Goal: Information Seeking & Learning: Learn about a topic

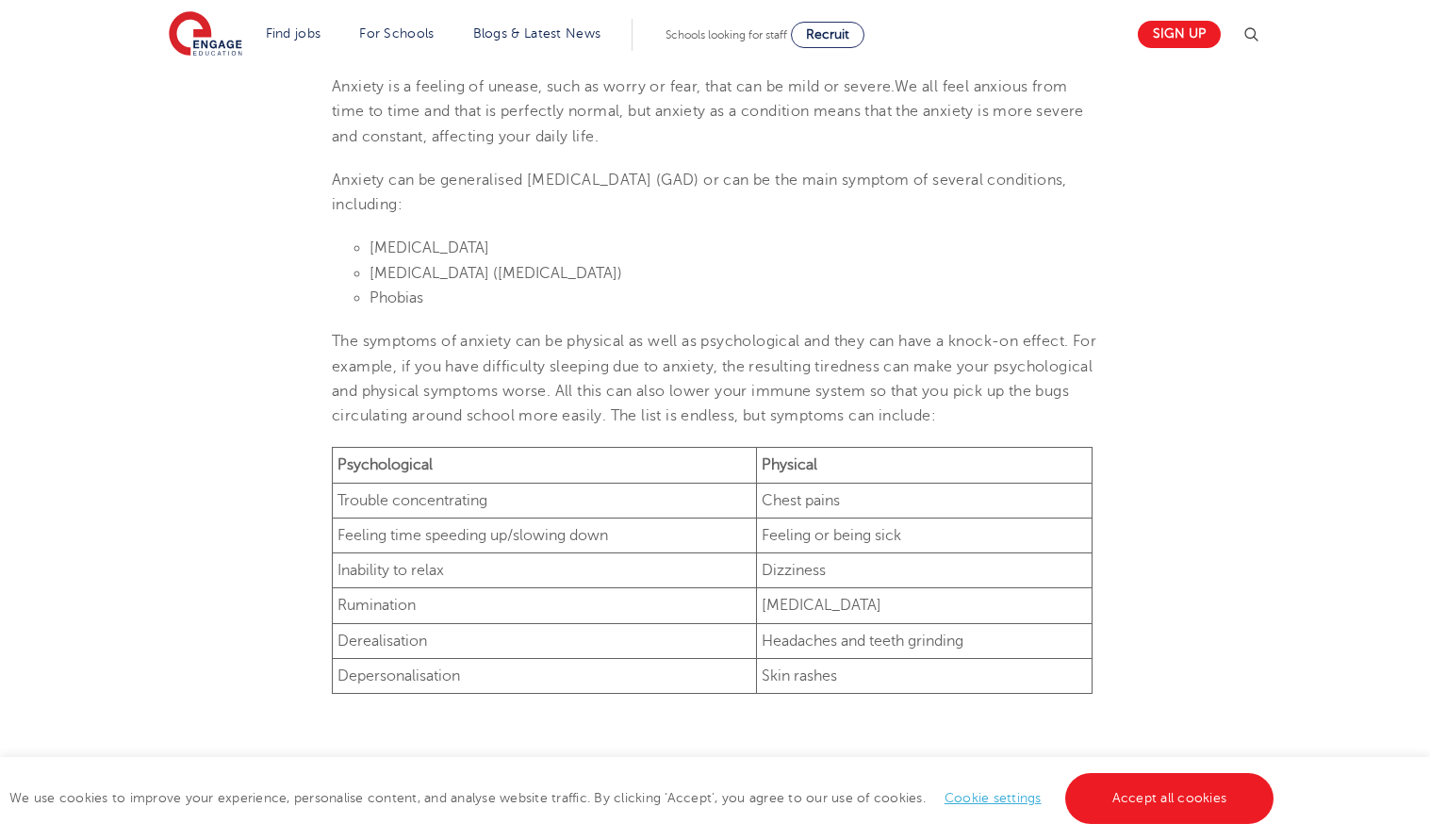
scroll to position [828, 0]
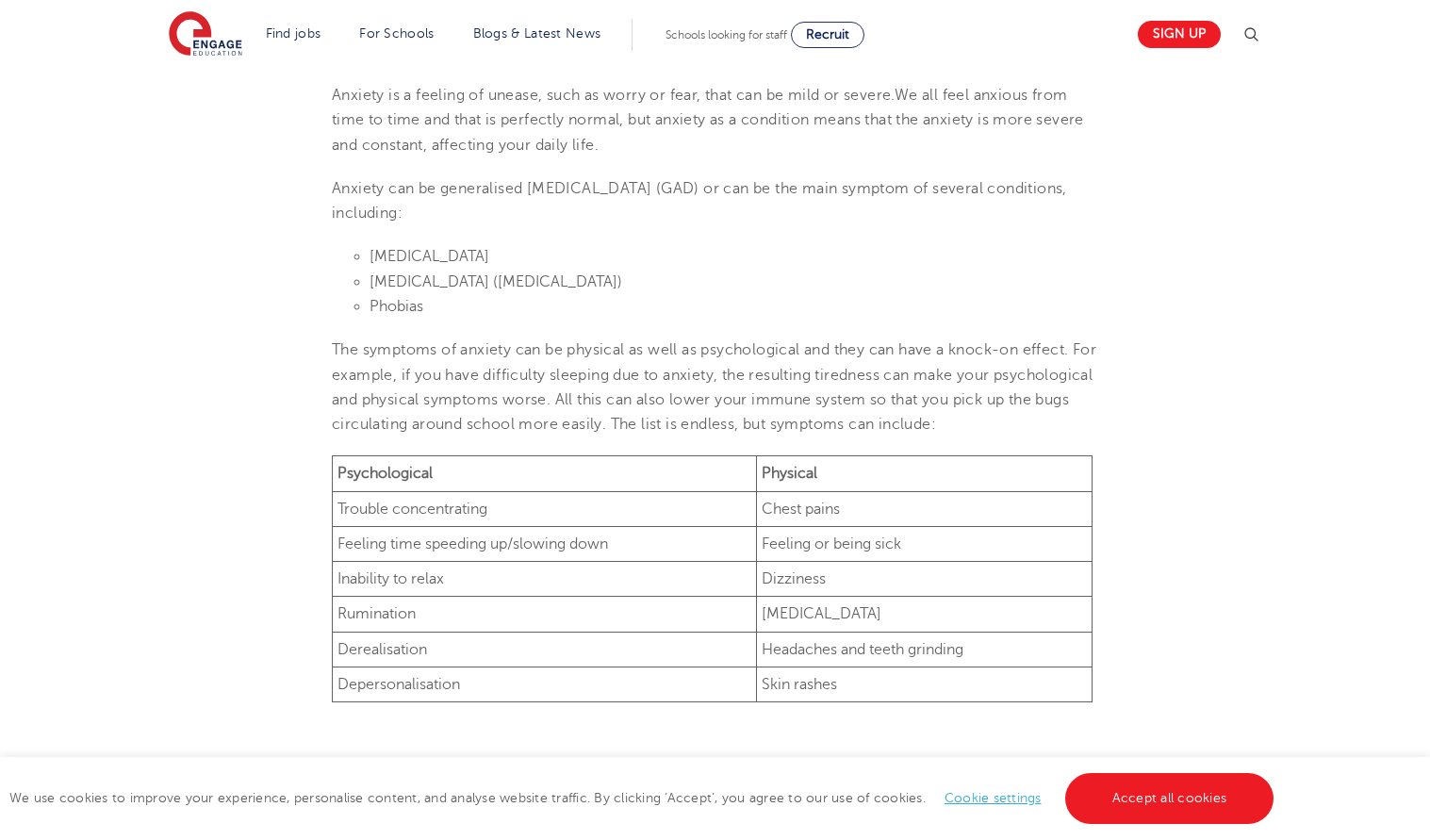
click at [551, 189] on span "Anxiety can be generalised [MEDICAL_DATA] (GAD) or can be the main symptom of s…" at bounding box center [700, 201] width 735 height 42
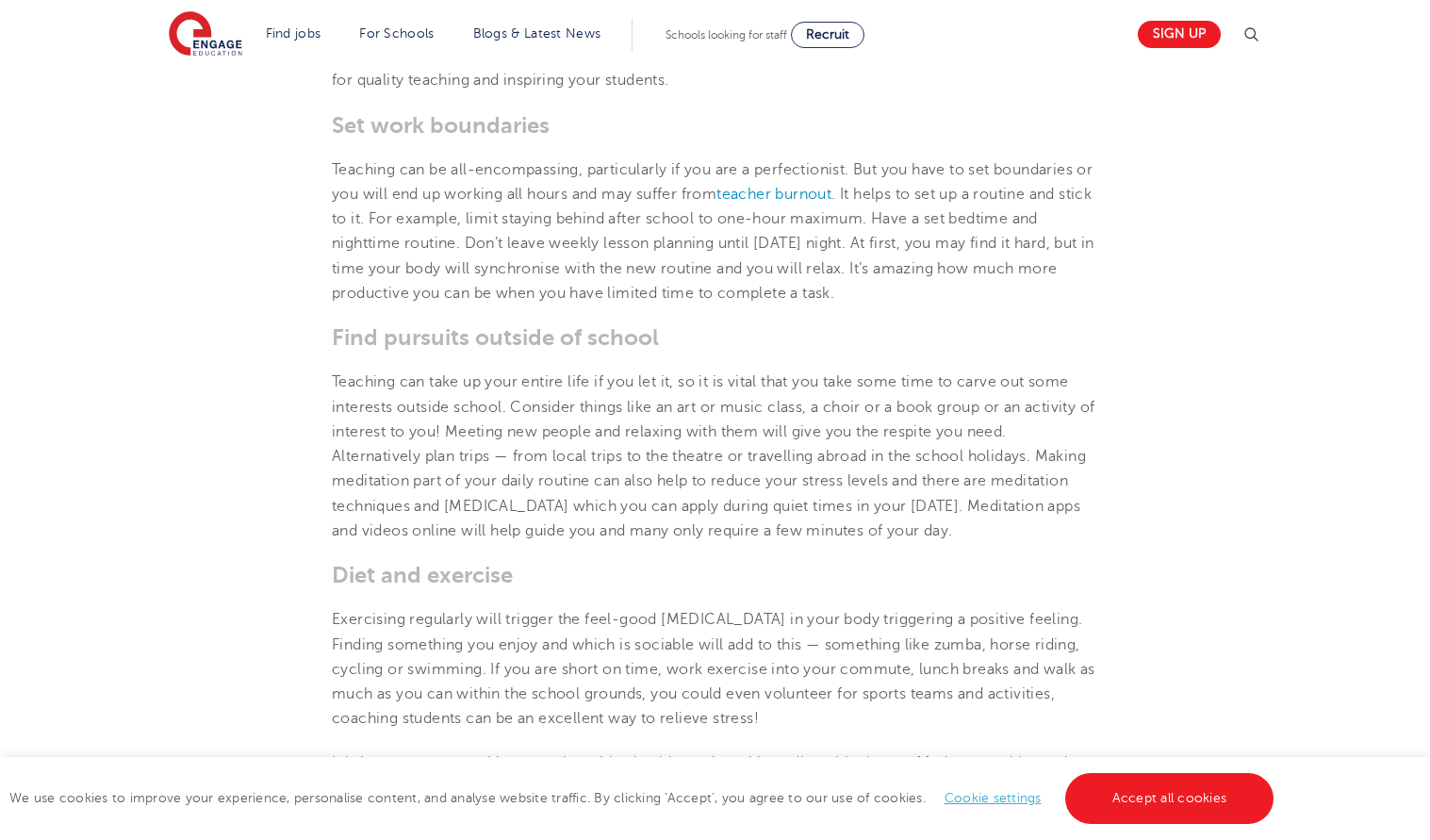
scroll to position [2444, 0]
click at [951, 195] on span "Teaching can be all-encompassing, particularly if you are a perfectionist. But …" at bounding box center [713, 230] width 762 height 140
click at [498, 218] on span "Teaching can be all-encompassing, particularly if you are a perfectionist. But …" at bounding box center [713, 230] width 762 height 140
click at [588, 219] on span "Teaching can be all-encompassing, particularly if you are a perfectionist. But …" at bounding box center [713, 230] width 762 height 140
click at [867, 218] on span "Teaching can be all-encompassing, particularly if you are a perfectionist. But …" at bounding box center [713, 230] width 762 height 140
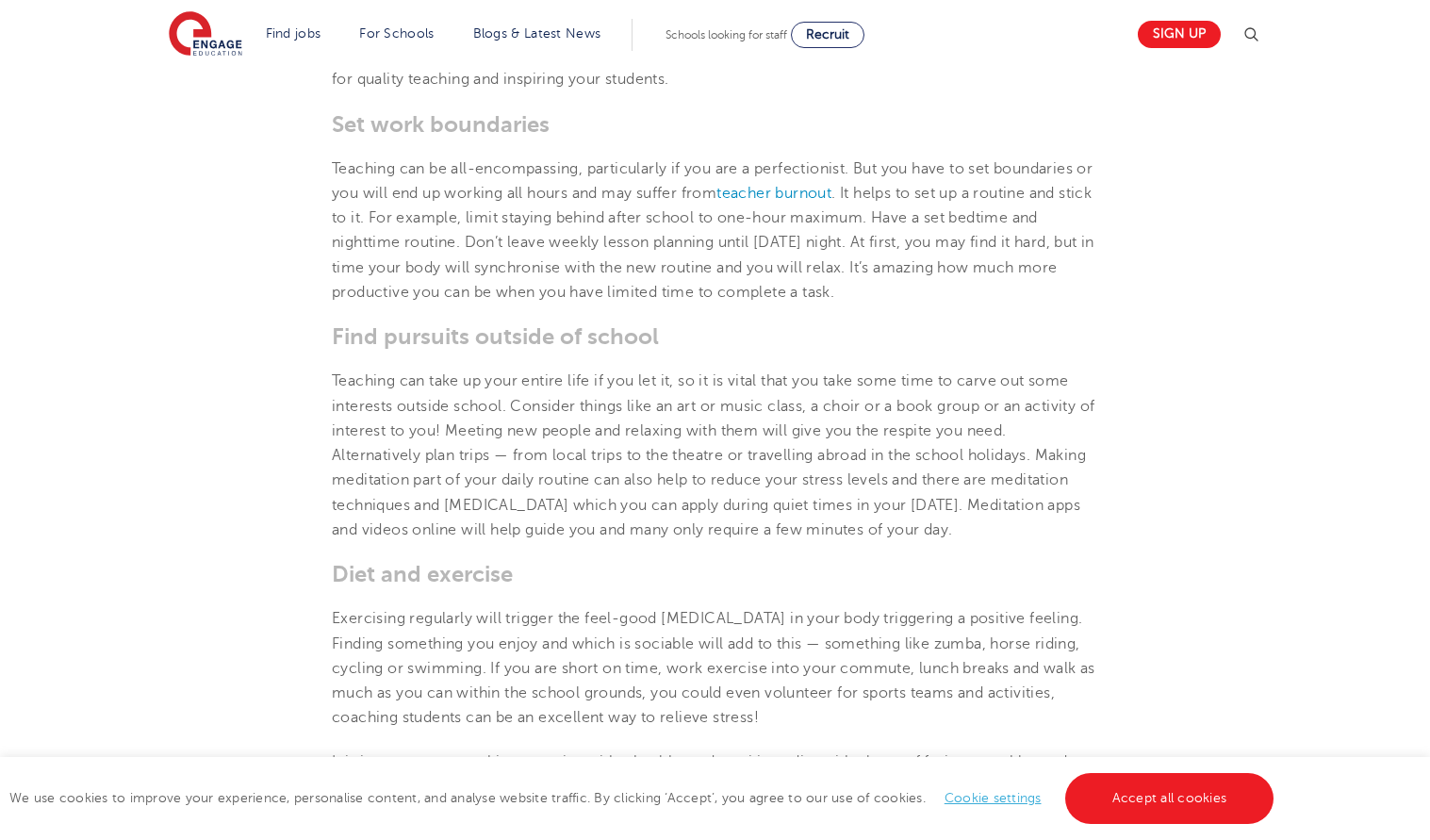
click at [499, 246] on span "Teaching can be all-encompassing, particularly if you are a perfectionist. But …" at bounding box center [713, 230] width 762 height 140
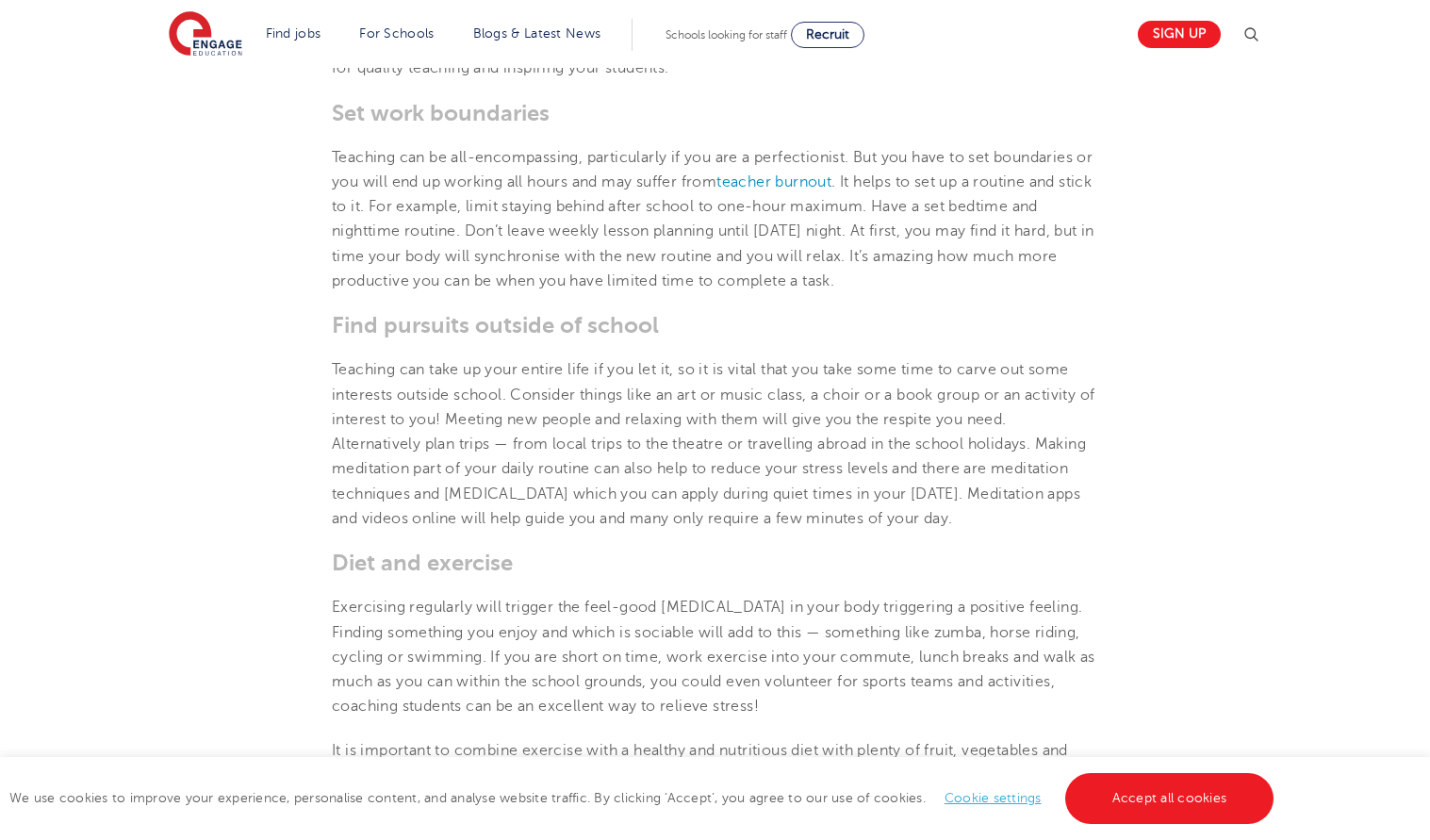
scroll to position [2464, 0]
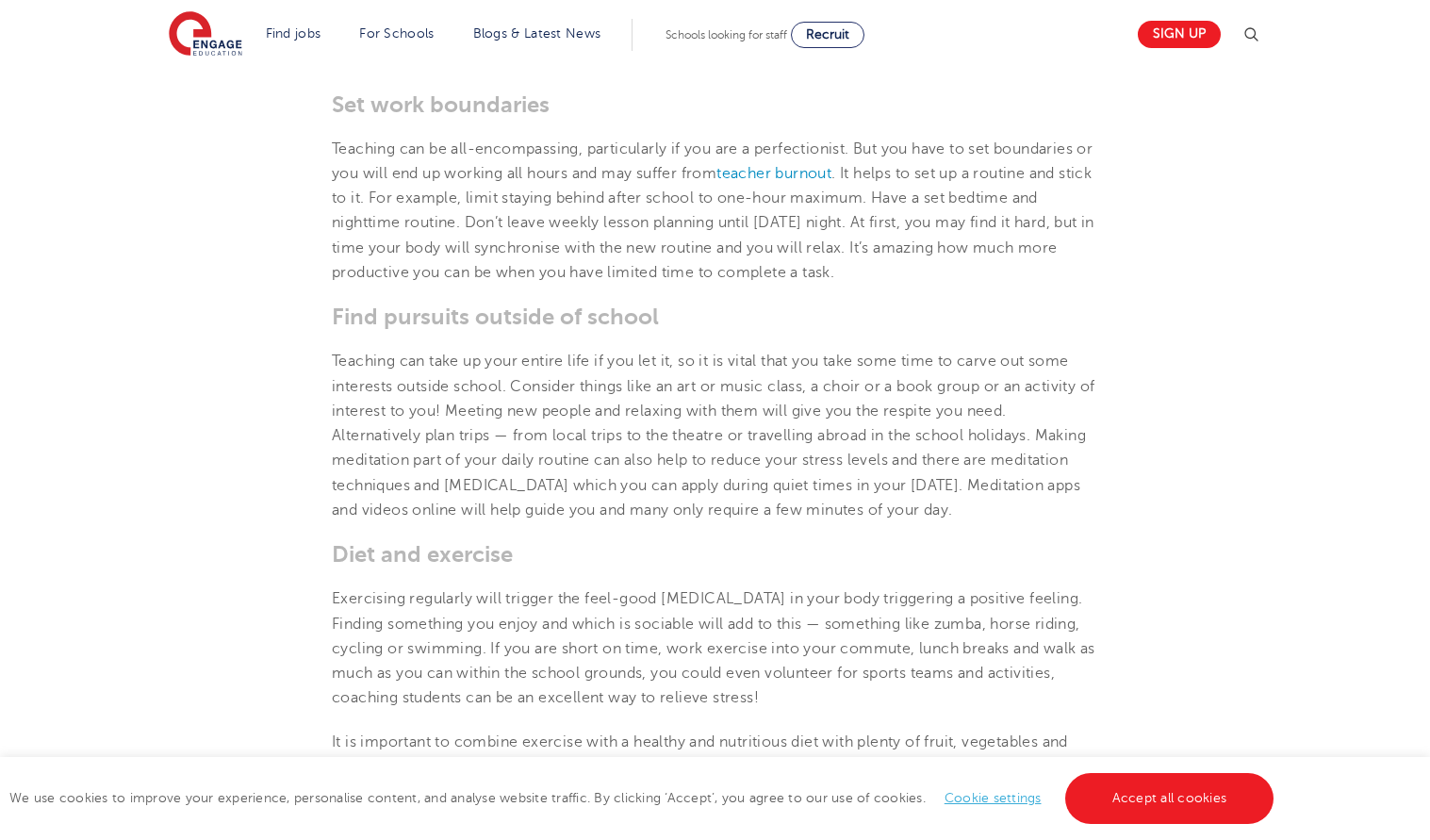
click at [684, 220] on span "Teaching can be all-encompassing, particularly if you are a perfectionist. But …" at bounding box center [713, 210] width 762 height 140
click at [449, 241] on span "Teaching can be all-encompassing, particularly if you are a perfectionist. But …" at bounding box center [713, 210] width 762 height 140
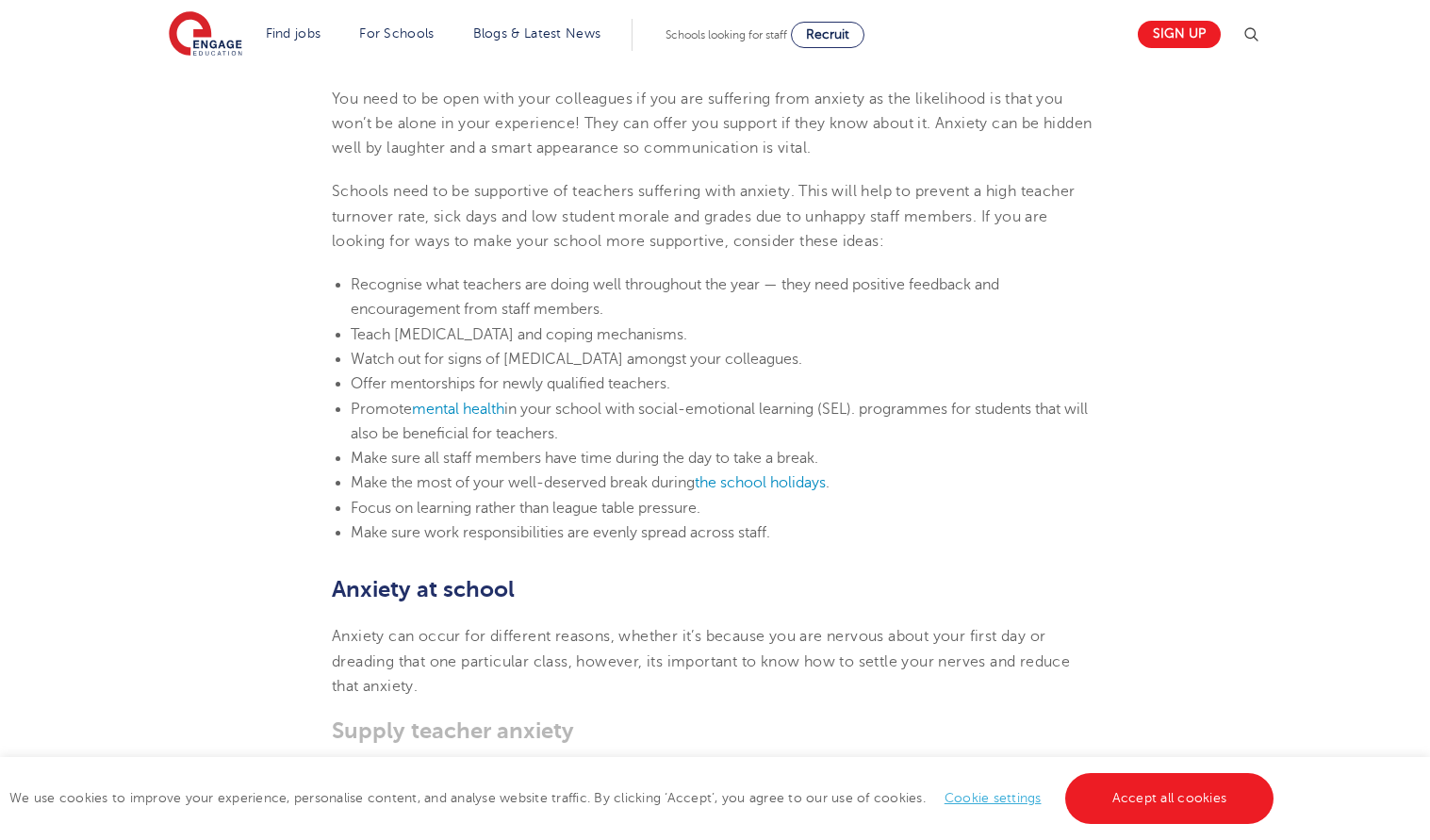
scroll to position [3517, 0]
